Goal: Transaction & Acquisition: Purchase product/service

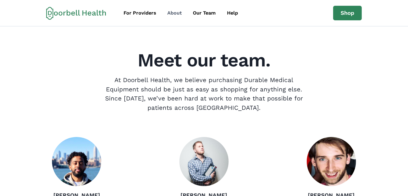
click at [175, 12] on div "About" at bounding box center [174, 12] width 15 height 7
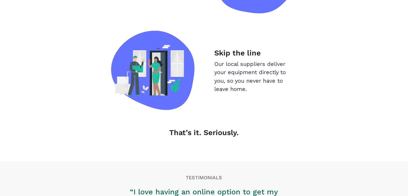
scroll to position [623, 0]
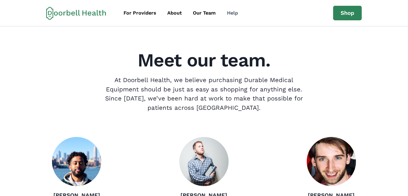
click at [234, 13] on div "Help" at bounding box center [232, 12] width 11 height 7
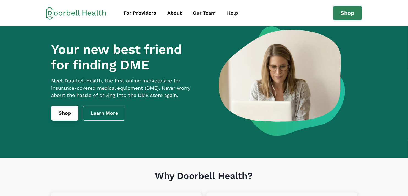
click at [65, 121] on link "Shop" at bounding box center [64, 113] width 27 height 15
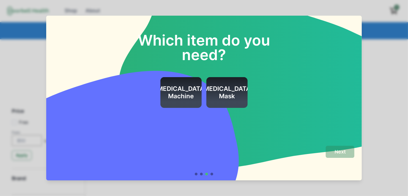
click at [213, 175] on div at bounding box center [211, 174] width 3 height 3
click at [197, 175] on div at bounding box center [196, 174] width 3 height 3
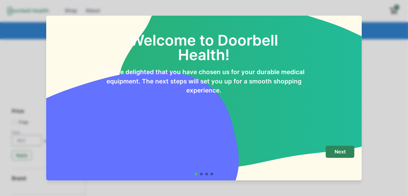
click at [201, 175] on div at bounding box center [201, 174] width 3 height 3
click at [203, 174] on div at bounding box center [201, 174] width 3 height 3
click at [210, 175] on div at bounding box center [204, 174] width 18 height 3
click at [208, 174] on div at bounding box center [206, 174] width 3 height 3
click at [213, 174] on div at bounding box center [211, 174] width 3 height 3
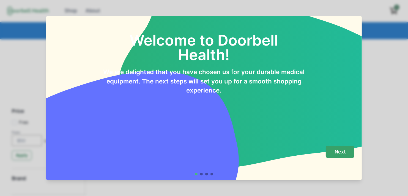
click at [334, 152] on button "Next" at bounding box center [339, 152] width 29 height 12
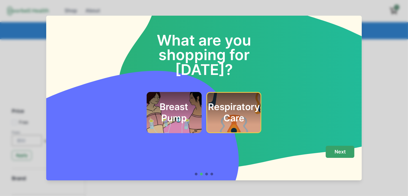
click at [343, 153] on p "Next" at bounding box center [339, 152] width 11 height 6
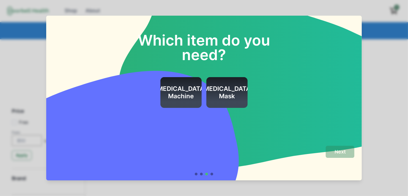
click at [197, 175] on div at bounding box center [196, 174] width 3 height 3
